Goal: Transaction & Acquisition: Subscribe to service/newsletter

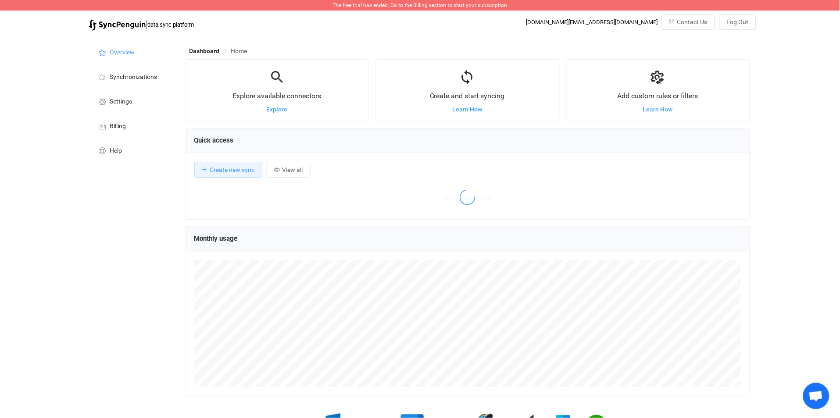
scroll to position [170, 566]
click at [423, 7] on span "The free trial has ended. Go to the Billing section to start your subscription" at bounding box center [420, 5] width 175 height 6
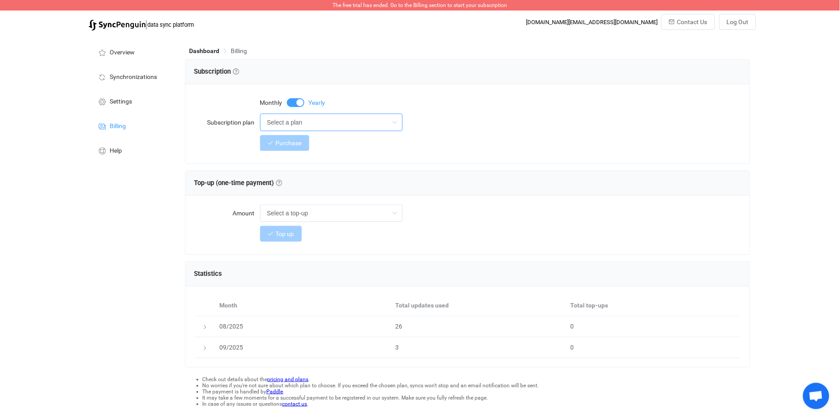
click at [366, 118] on input "Select a plan" at bounding box center [331, 123] width 143 height 18
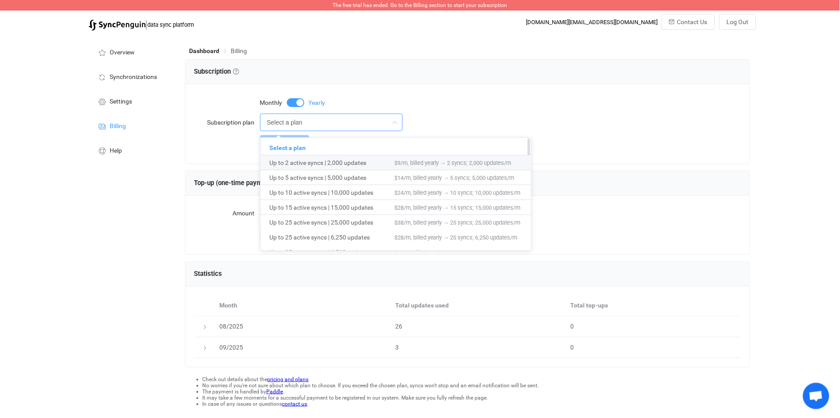
click at [363, 160] on span "Up to 2 active syncs | 2,000 updates" at bounding box center [331, 162] width 125 height 15
type input "Up to 2 active syncs | 2,000 updates"
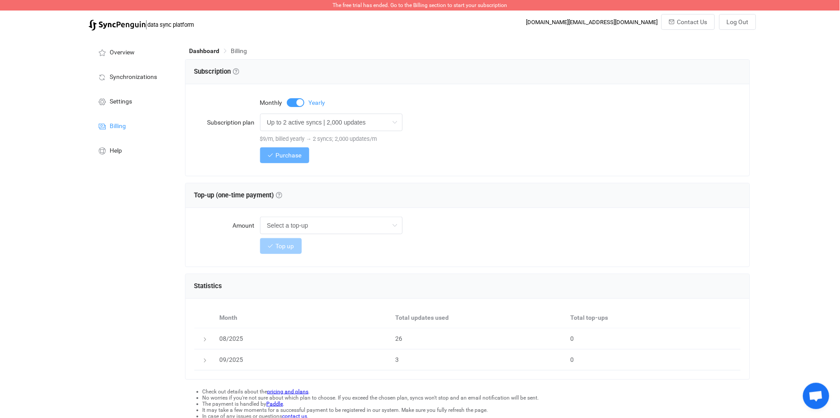
click at [272, 156] on icon "button" at bounding box center [271, 155] width 6 height 6
drag, startPoint x: 594, startPoint y: 21, endPoint x: 659, endPoint y: 21, distance: 65.4
click at [659, 21] on div "| data sync platform [DOMAIN_NAME][EMAIL_ADDRESS][DOMAIN_NAME] Contact Us Log O…" at bounding box center [420, 24] width 672 height 21
copy div "[DOMAIN_NAME][EMAIL_ADDRESS][DOMAIN_NAME]"
click at [295, 157] on span "Purchase" at bounding box center [289, 155] width 26 height 7
